Goal: Book appointment/travel/reservation

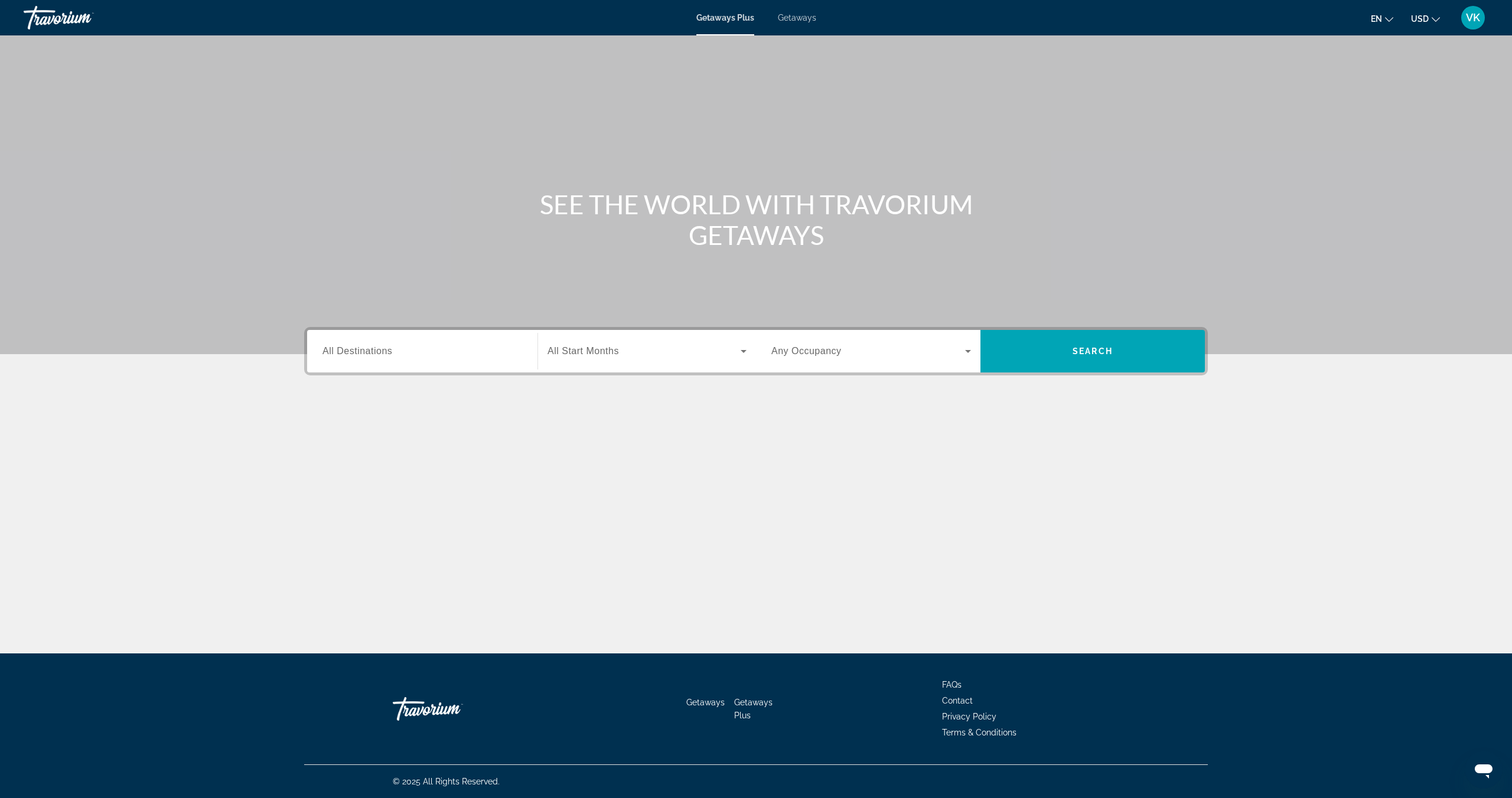
click at [356, 349] on span "All Destinations" at bounding box center [357, 351] width 70 height 10
click at [356, 349] on input "Destination All Destinations" at bounding box center [422, 351] width 200 height 14
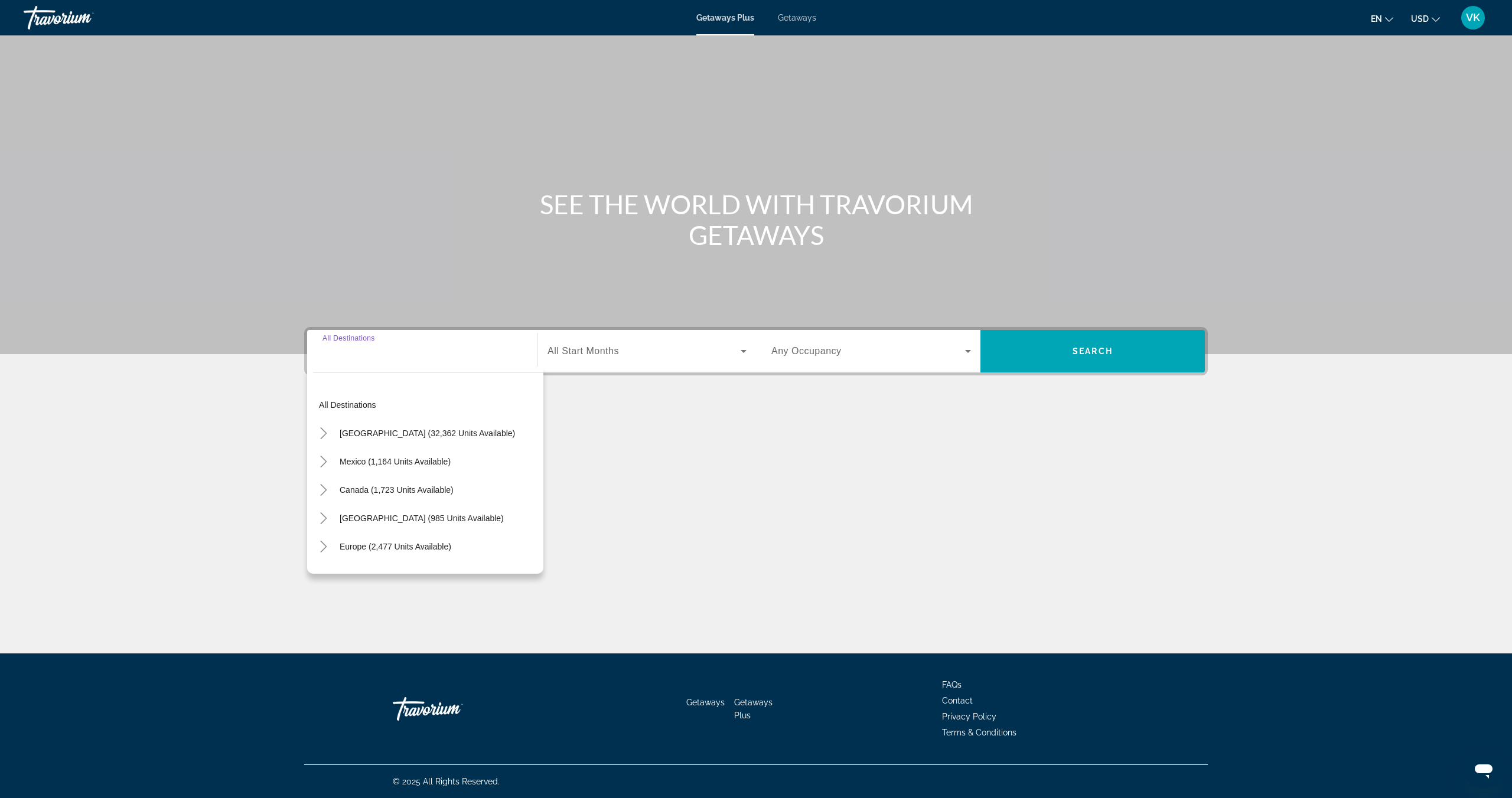
click at [377, 353] on input "Destination All Destinations" at bounding box center [422, 351] width 200 height 14
click at [360, 360] on div "Search widget" at bounding box center [422, 351] width 200 height 33
click at [326, 432] on icon "Toggle United States (32,362 units available)" at bounding box center [323, 433] width 12 height 12
click at [322, 463] on span "Toggle North Carolina (846 units available)" at bounding box center [335, 458] width 29 height 29
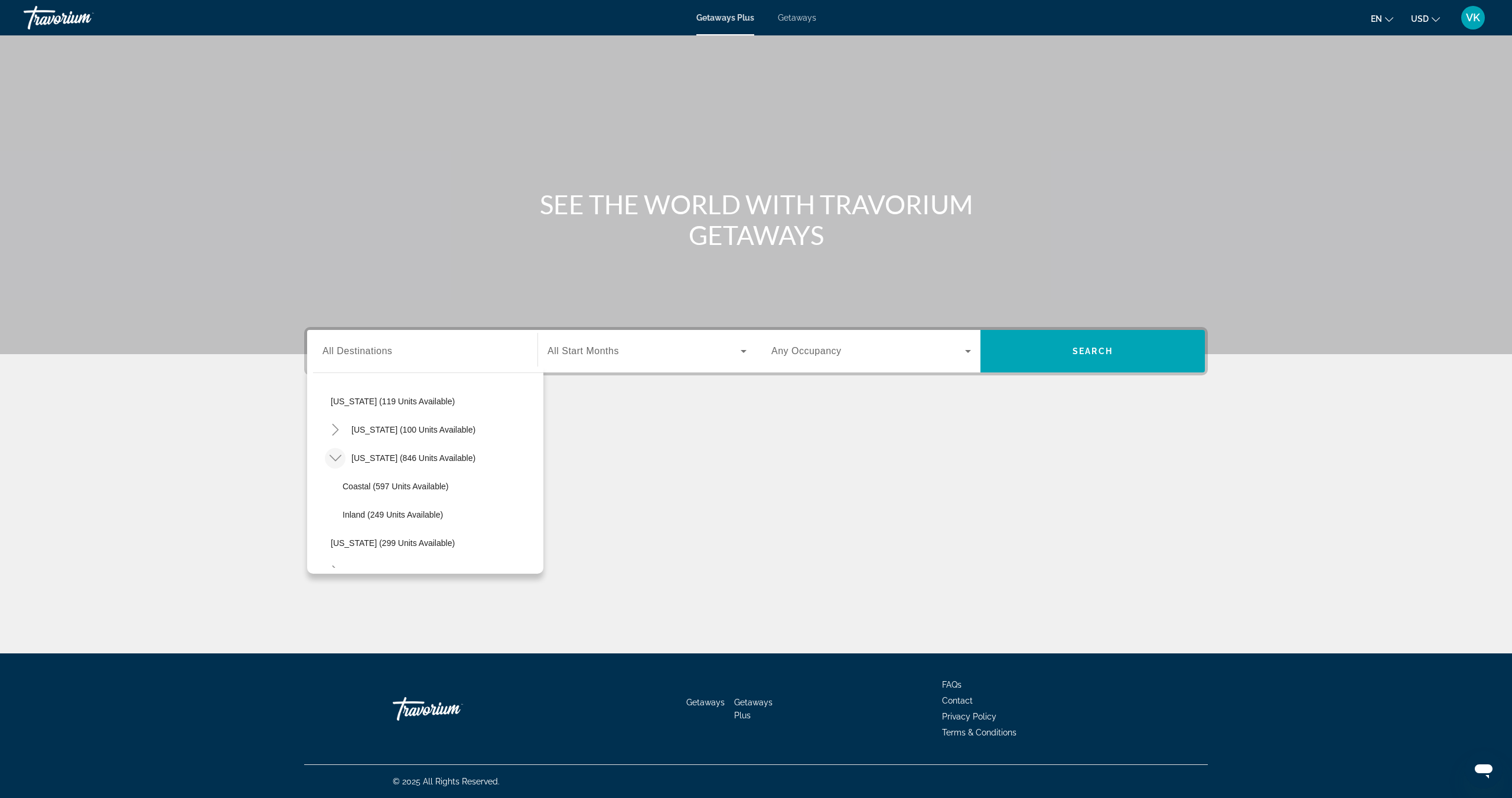
scroll to position [755, 0]
click at [362, 472] on span "Coastal (597 units available)" at bounding box center [395, 472] width 107 height 10
type input "**********"
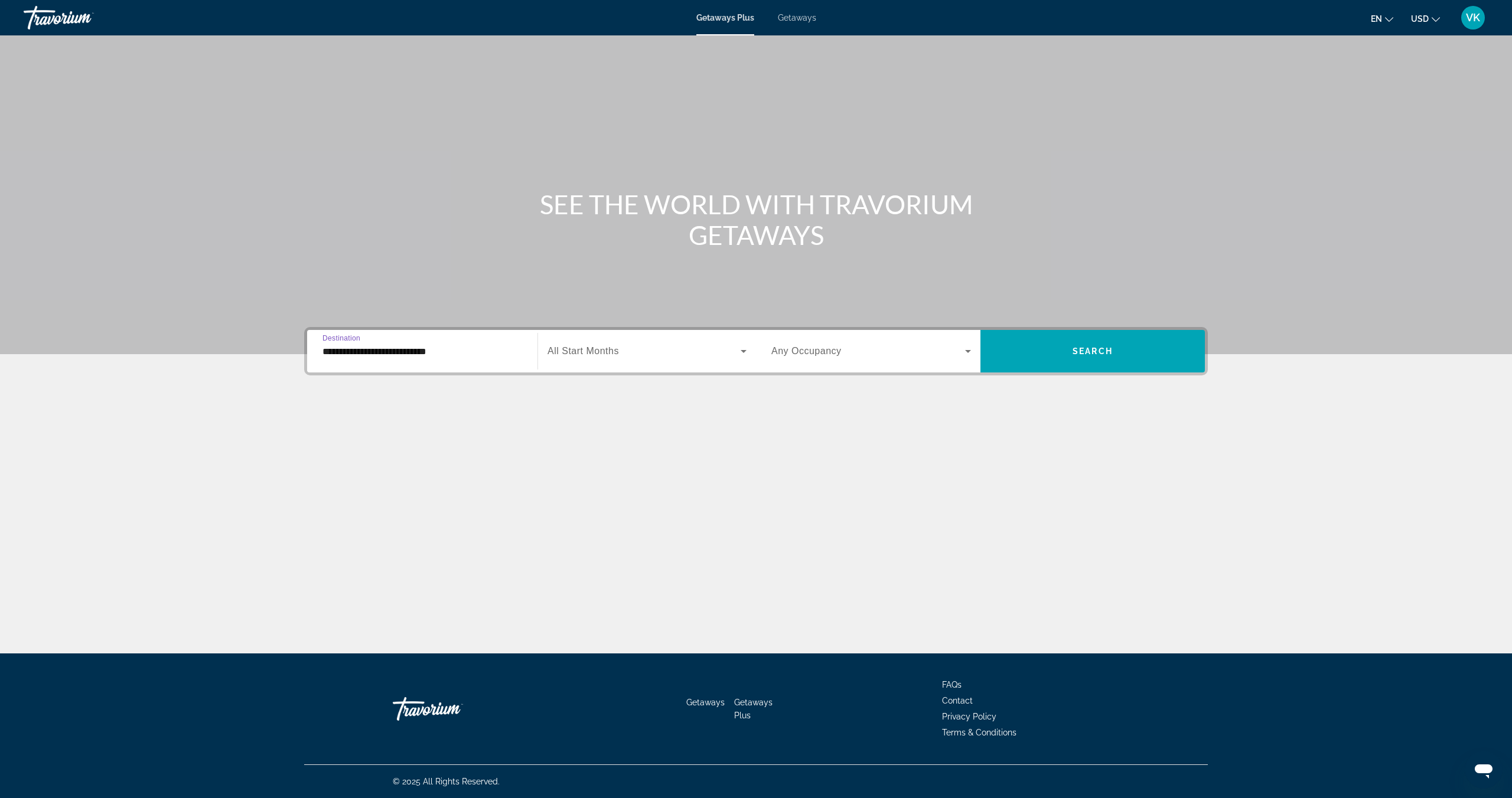
click at [659, 353] on span "Search widget" at bounding box center [643, 351] width 193 height 14
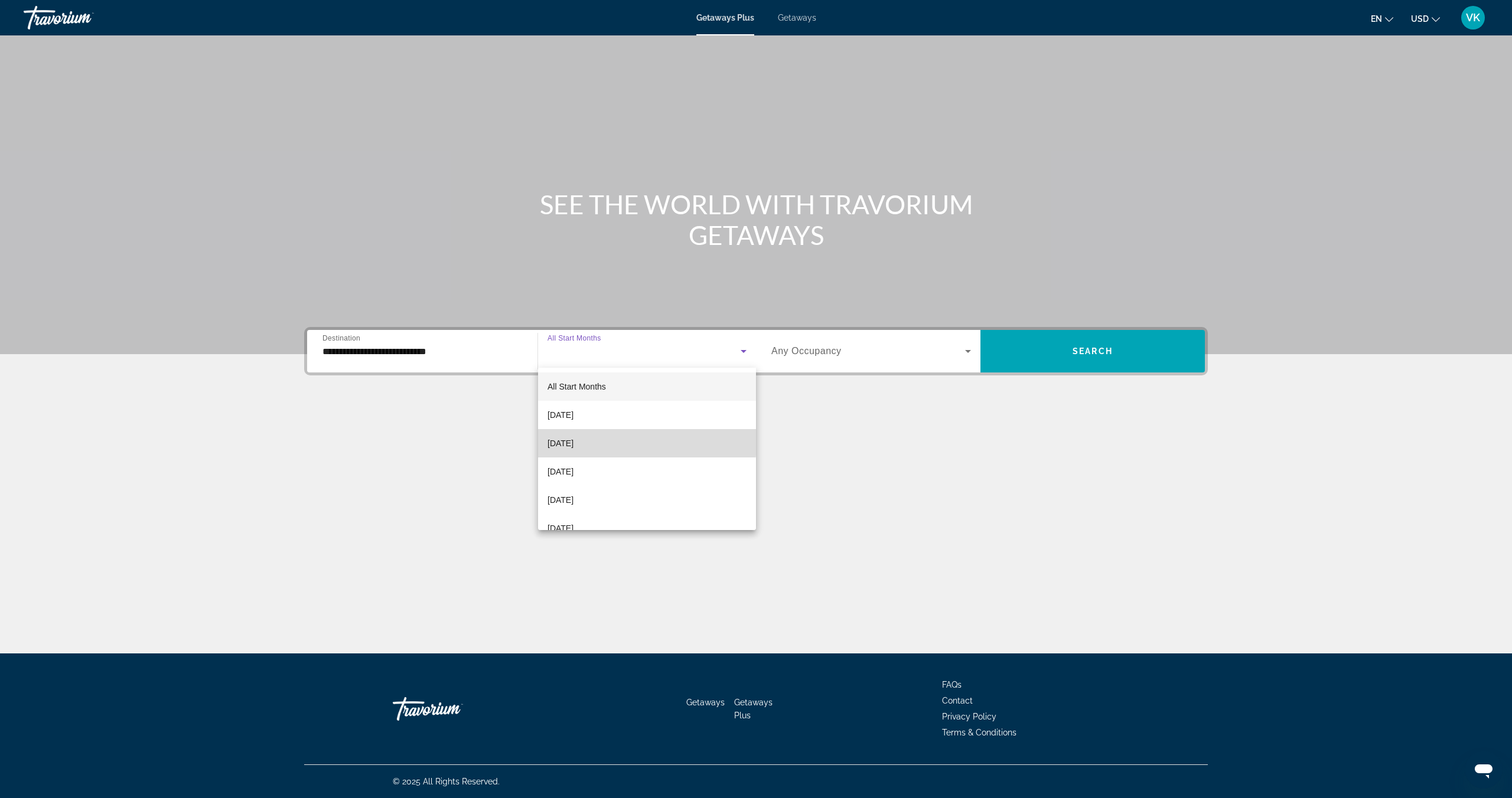
click at [598, 436] on mat-option "October 2025" at bounding box center [647, 443] width 218 height 29
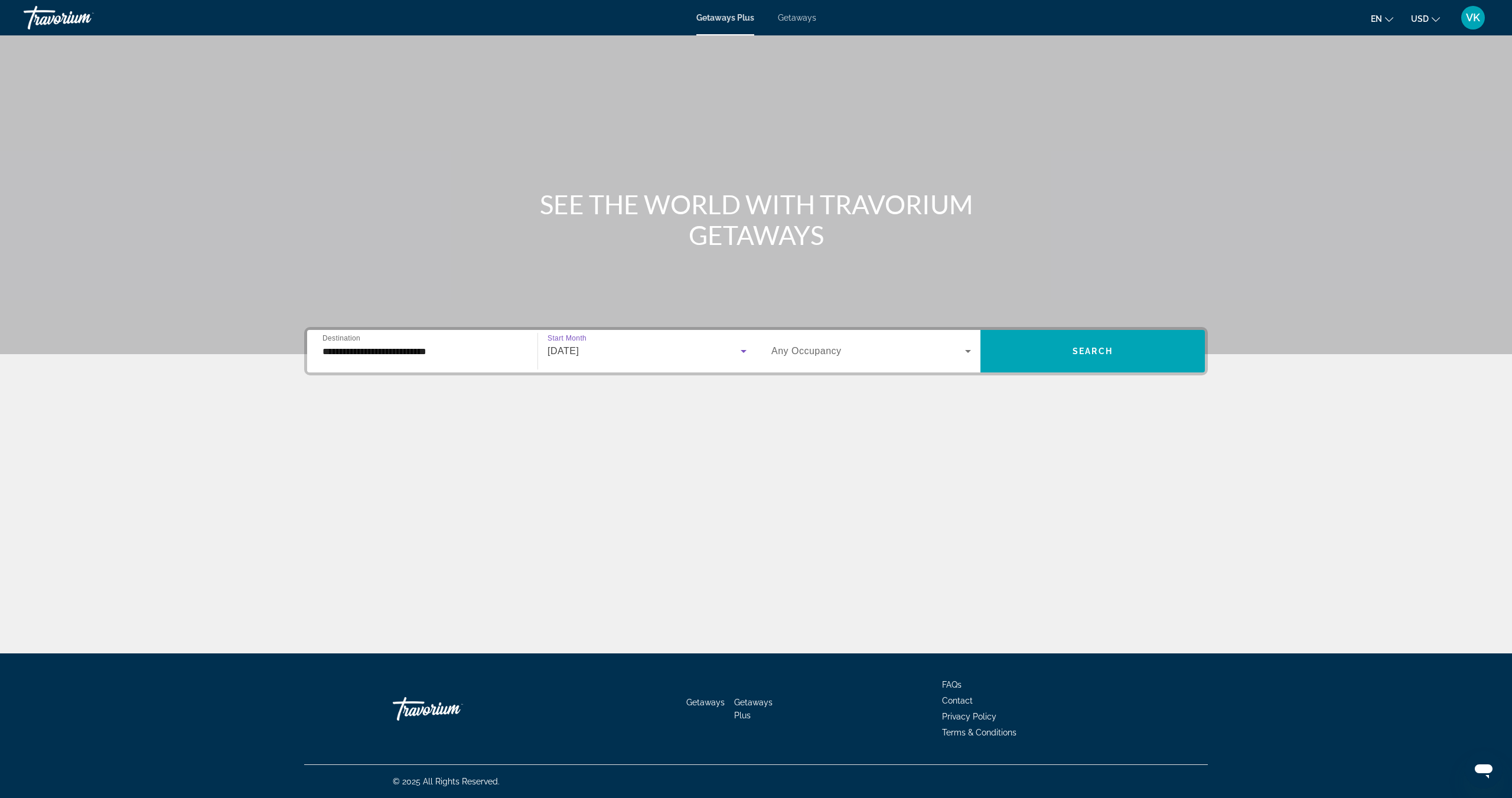
click at [863, 345] on span "Search widget" at bounding box center [868, 351] width 194 height 14
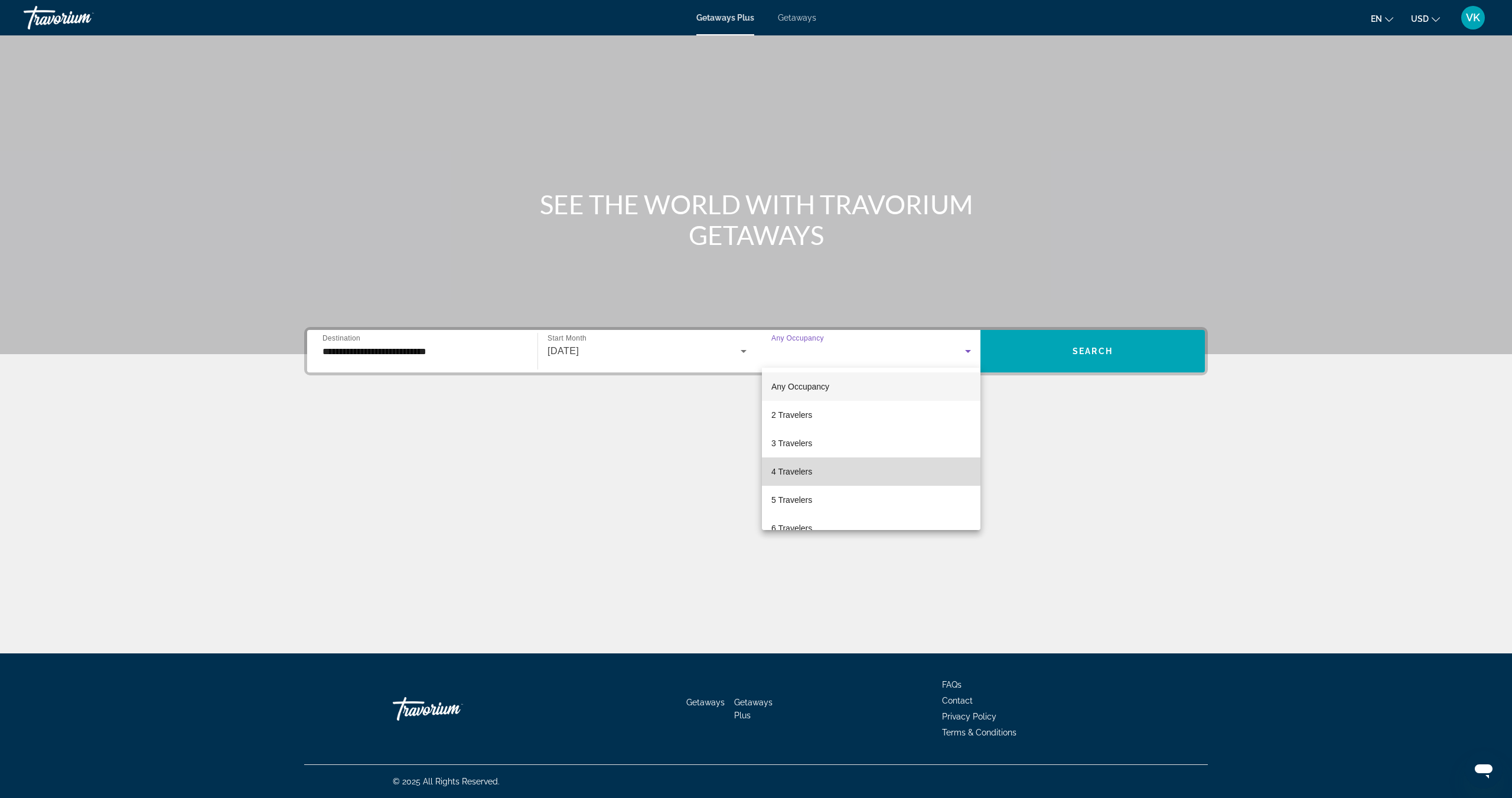
click at [787, 463] on mat-option "4 Travelers" at bounding box center [871, 471] width 219 height 29
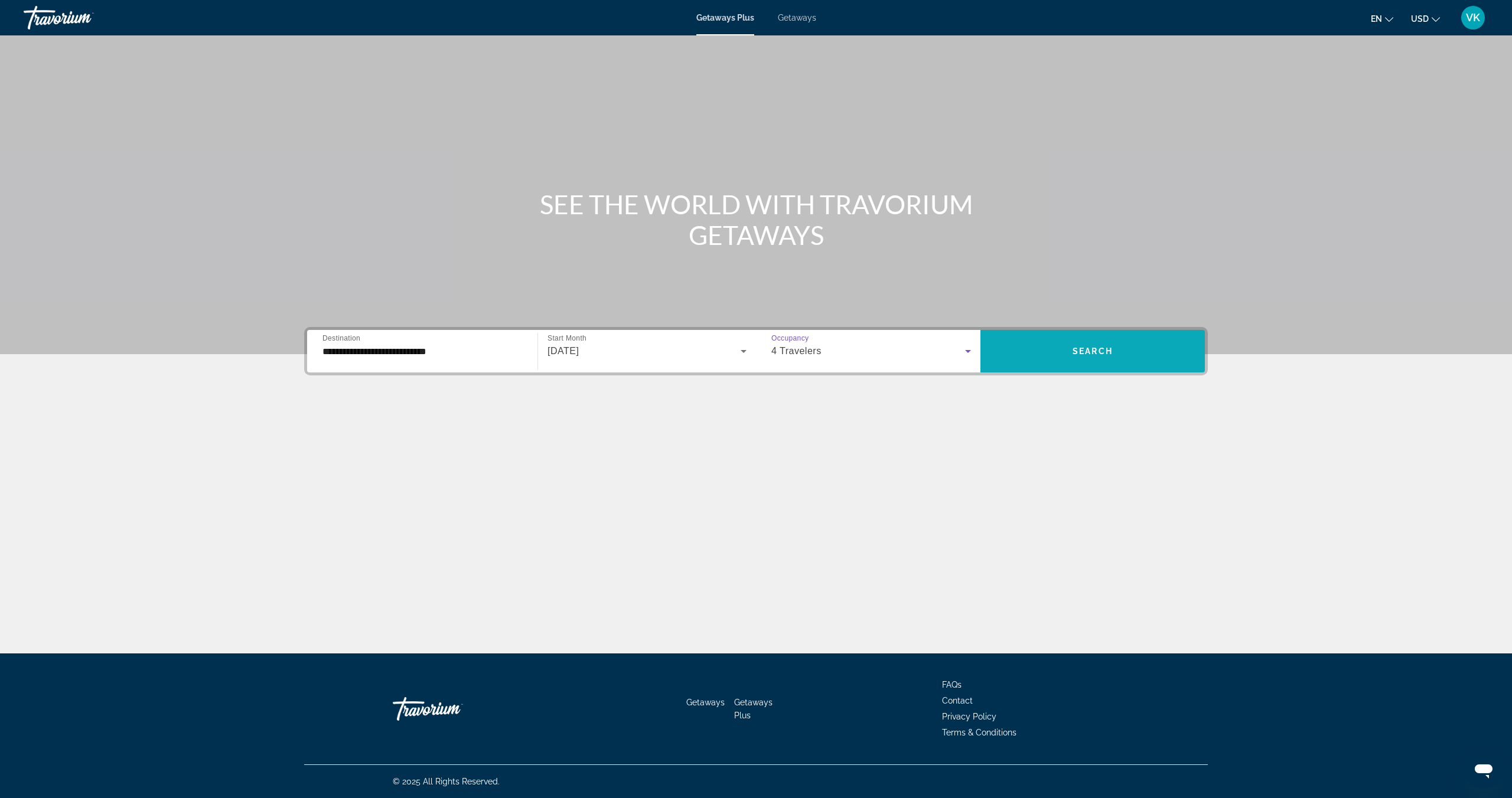
click at [1009, 358] on span "Search widget" at bounding box center [1092, 351] width 224 height 29
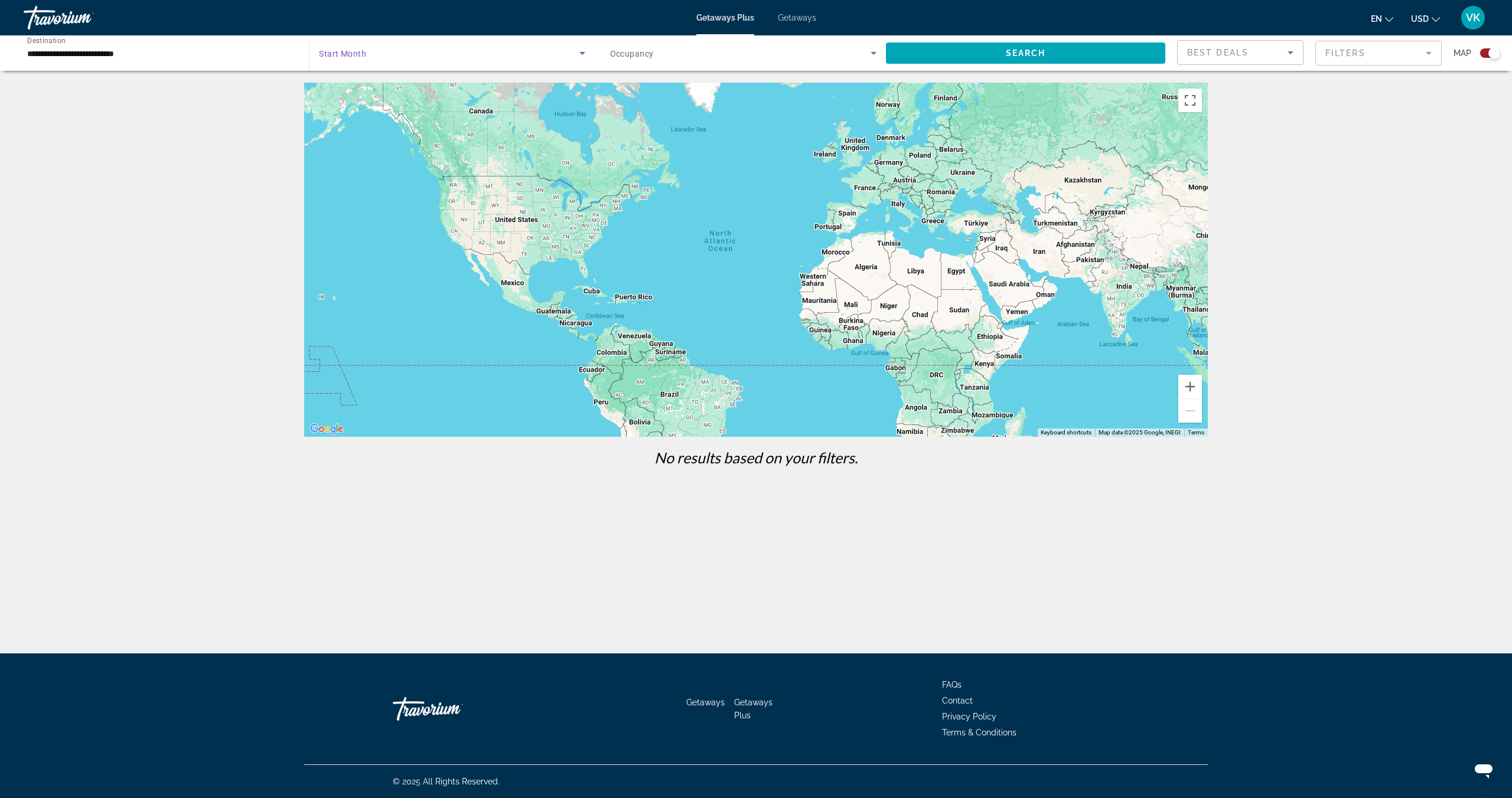
click at [467, 56] on span "Search widget" at bounding box center [448, 53] width 260 height 14
